Goal: Information Seeking & Learning: Learn about a topic

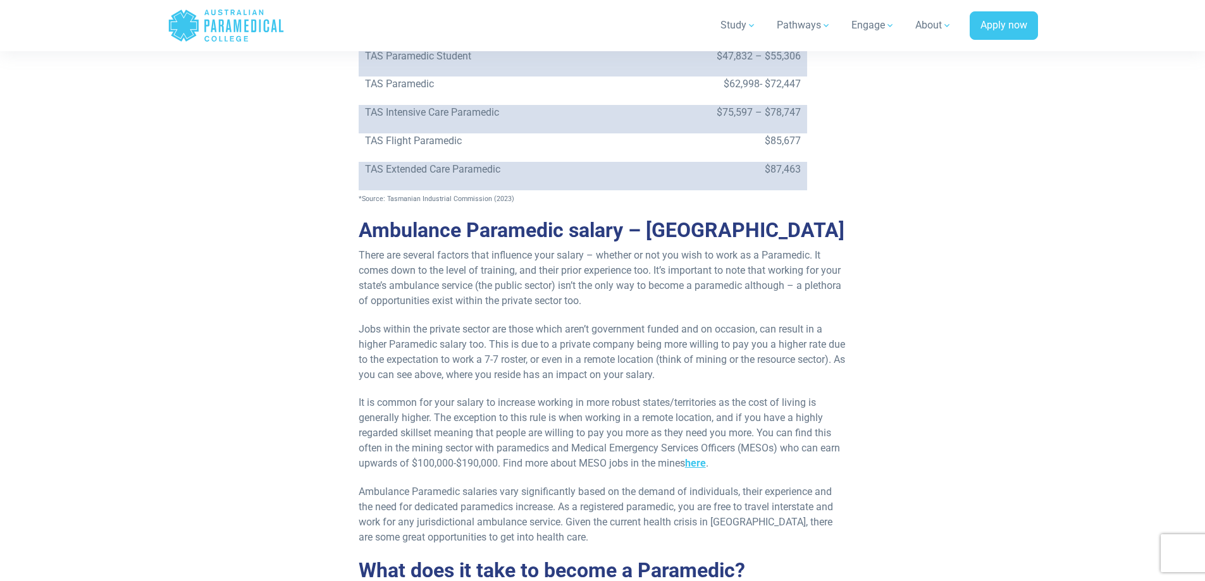
drag, startPoint x: 0, startPoint y: 0, endPoint x: 323, endPoint y: 221, distance: 391.0
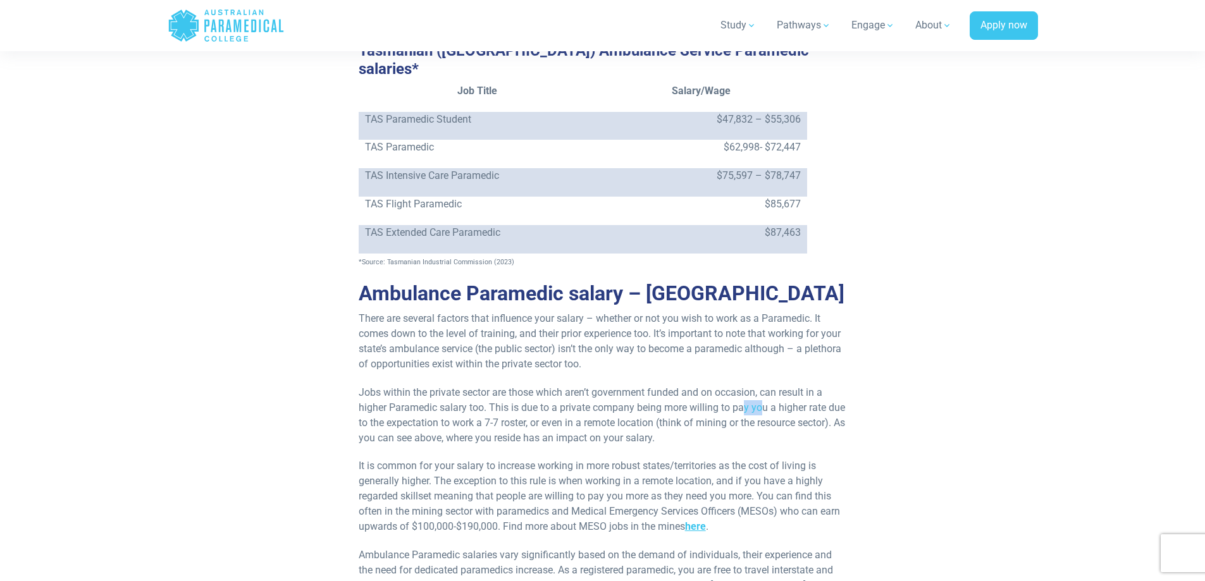
click at [765, 385] on p "Jobs within the private sector are those which aren’t government funded and on …" at bounding box center [603, 415] width 488 height 61
drag, startPoint x: 724, startPoint y: 463, endPoint x: 773, endPoint y: 461, distance: 48.1
click at [773, 548] on p "Ambulance Paramedic salaries vary significantly based on the demand of individu…" at bounding box center [603, 578] width 488 height 61
drag, startPoint x: 790, startPoint y: 473, endPoint x: 804, endPoint y: 473, distance: 13.9
click at [791, 548] on p "Ambulance Paramedic salaries vary significantly based on the demand of individu…" at bounding box center [603, 578] width 488 height 61
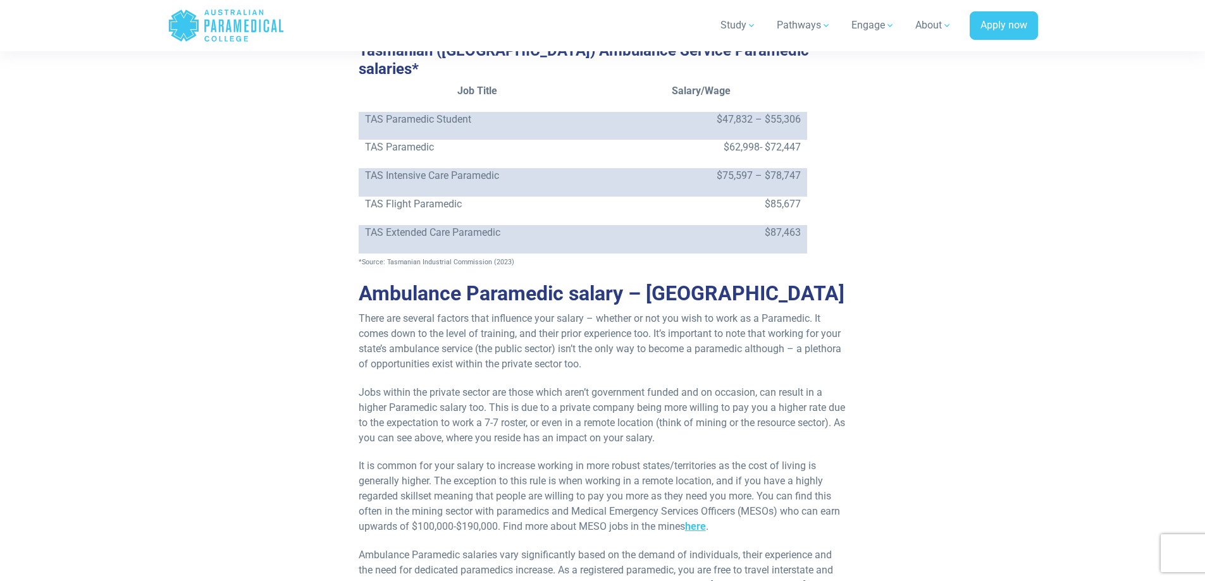
click at [825, 548] on p "Ambulance Paramedic salaries vary significantly based on the demand of individu…" at bounding box center [603, 578] width 488 height 61
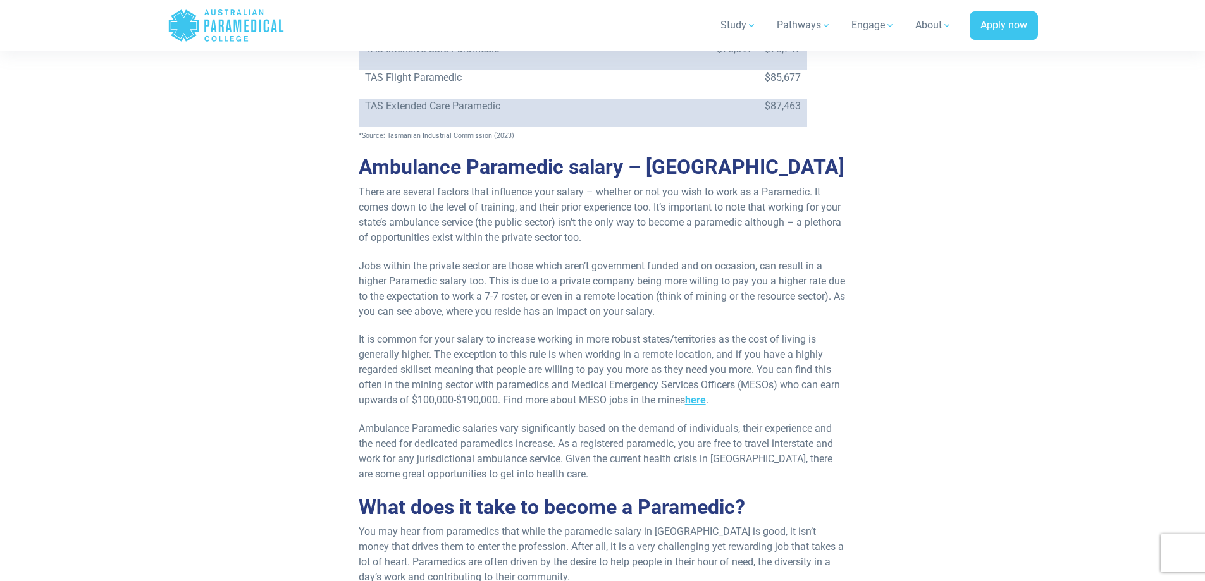
scroll to position [3003, 0]
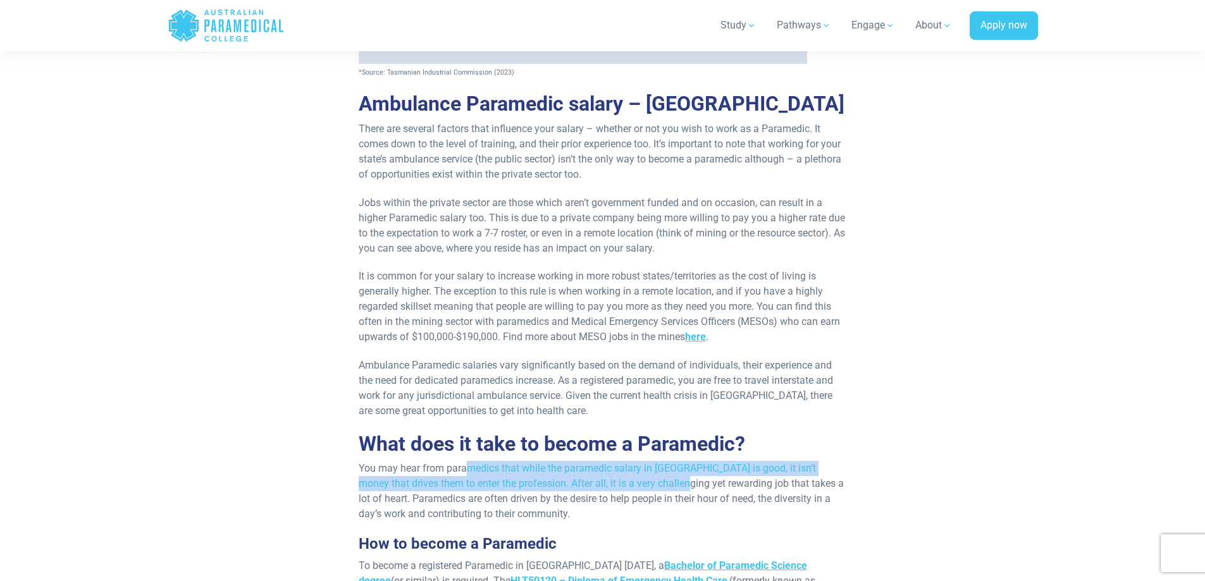
drag, startPoint x: 506, startPoint y: 365, endPoint x: 646, endPoint y: 370, distance: 139.9
click at [646, 461] on p "You may hear from paramedics that while the paramedic salary in [GEOGRAPHIC_DAT…" at bounding box center [603, 491] width 488 height 61
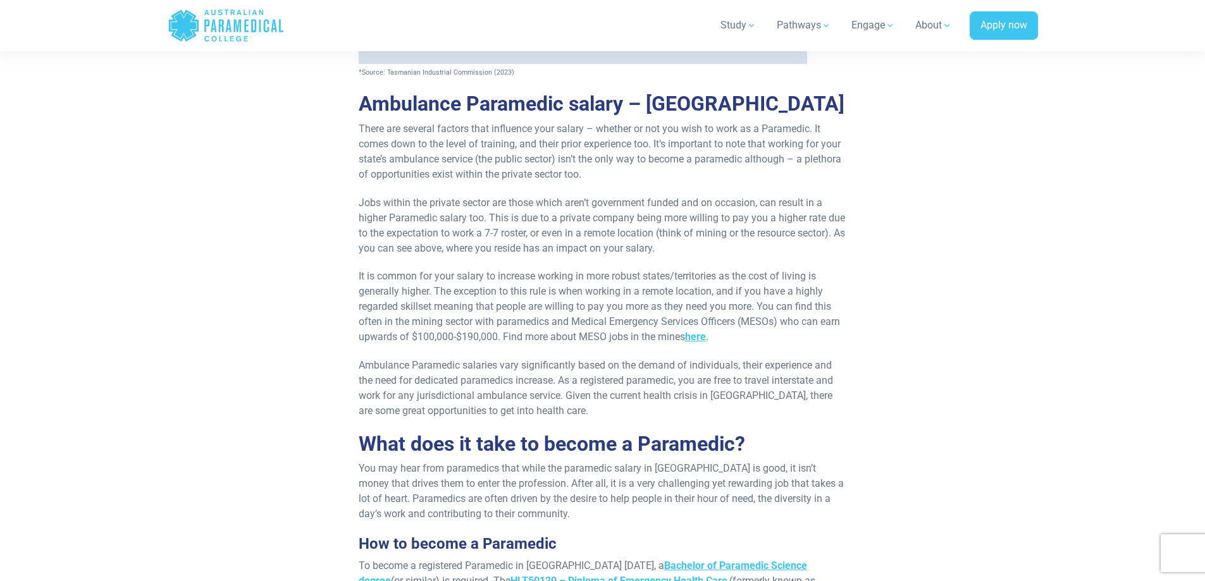
click at [522, 461] on p "You may hear from paramedics that while the paramedic salary in [GEOGRAPHIC_DAT…" at bounding box center [603, 491] width 488 height 61
drag, startPoint x: 531, startPoint y: 382, endPoint x: 554, endPoint y: 383, distance: 23.4
click at [554, 461] on p "You may hear from paramedics that while the paramedic salary in [GEOGRAPHIC_DAT…" at bounding box center [603, 491] width 488 height 61
click at [561, 461] on p "You may hear from paramedics that while the paramedic salary in [GEOGRAPHIC_DAT…" at bounding box center [603, 491] width 488 height 61
drag, startPoint x: 545, startPoint y: 382, endPoint x: 621, endPoint y: 376, distance: 75.5
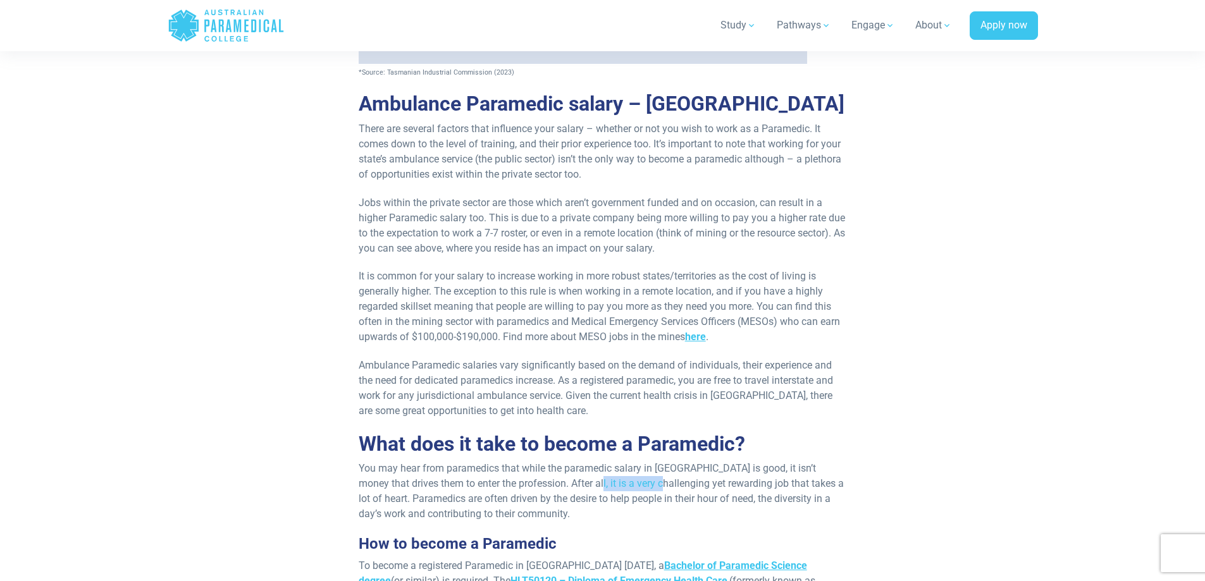
click at [621, 461] on p "You may hear from paramedics that while the paramedic salary in [GEOGRAPHIC_DAT…" at bounding box center [603, 491] width 488 height 61
drag, startPoint x: 531, startPoint y: 398, endPoint x: 549, endPoint y: 399, distance: 17.1
click at [549, 461] on p "You may hear from paramedics that while the paramedic salary in [GEOGRAPHIC_DAT…" at bounding box center [603, 491] width 488 height 61
drag, startPoint x: 586, startPoint y: 392, endPoint x: 623, endPoint y: 392, distance: 37.3
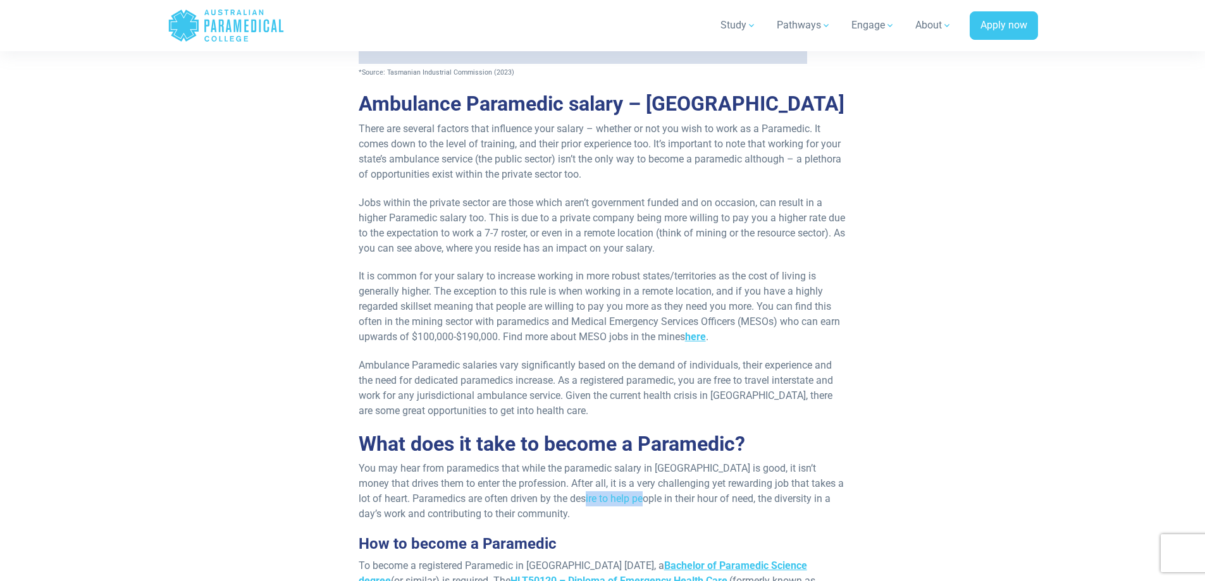
click at [623, 461] on p "You may hear from paramedics that while the paramedic salary in [GEOGRAPHIC_DAT…" at bounding box center [603, 491] width 488 height 61
click at [666, 461] on p "You may hear from paramedics that while the paramedic salary in [GEOGRAPHIC_DAT…" at bounding box center [603, 491] width 488 height 61
drag, startPoint x: 688, startPoint y: 394, endPoint x: 712, endPoint y: 395, distance: 23.4
click at [712, 461] on p "You may hear from paramedics that while the paramedic salary in [GEOGRAPHIC_DAT…" at bounding box center [603, 491] width 488 height 61
drag, startPoint x: 362, startPoint y: 411, endPoint x: 411, endPoint y: 411, distance: 49.4
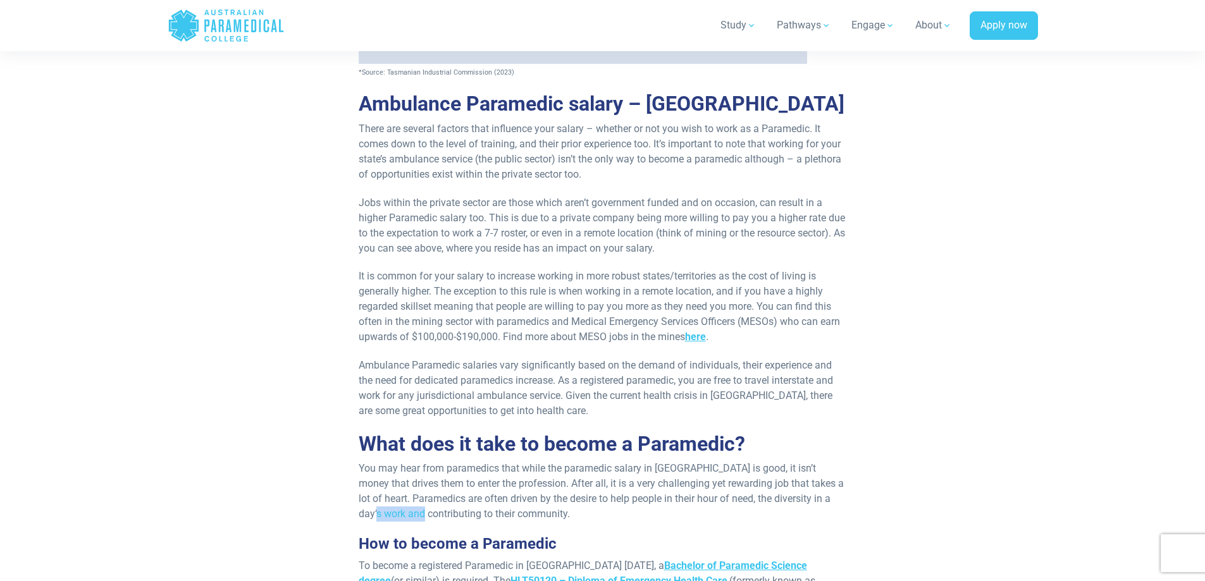
click at [411, 461] on p "You may hear from paramedics that while the paramedic salary in [GEOGRAPHIC_DAT…" at bounding box center [603, 491] width 488 height 61
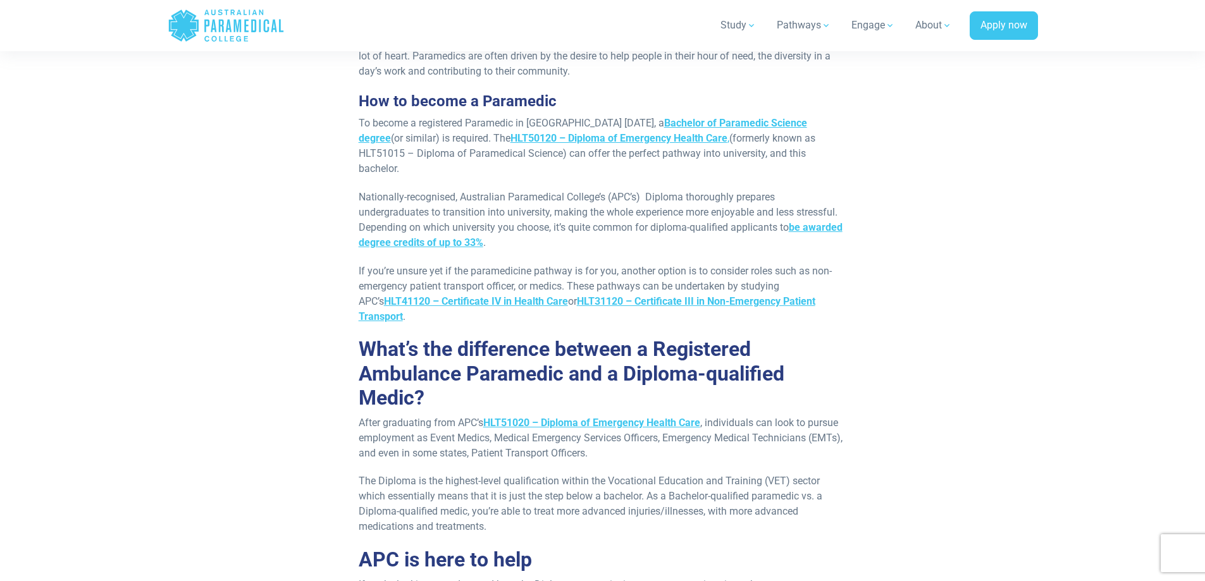
scroll to position [3383, 0]
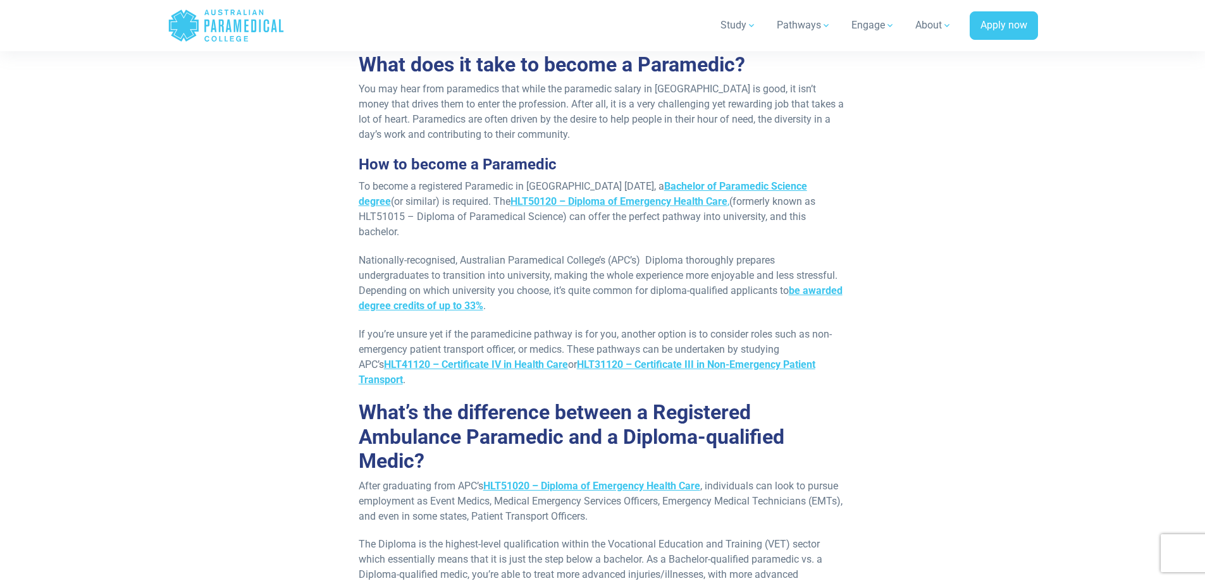
drag, startPoint x: 508, startPoint y: 396, endPoint x: 631, endPoint y: 399, distance: 122.8
click at [631, 479] on p "After graduating from APC’s HLT51020 – Diploma of Emergency Health Care , indiv…" at bounding box center [603, 502] width 488 height 46
copy p "Patient Transport Officers."
